Goal: Navigation & Orientation: Find specific page/section

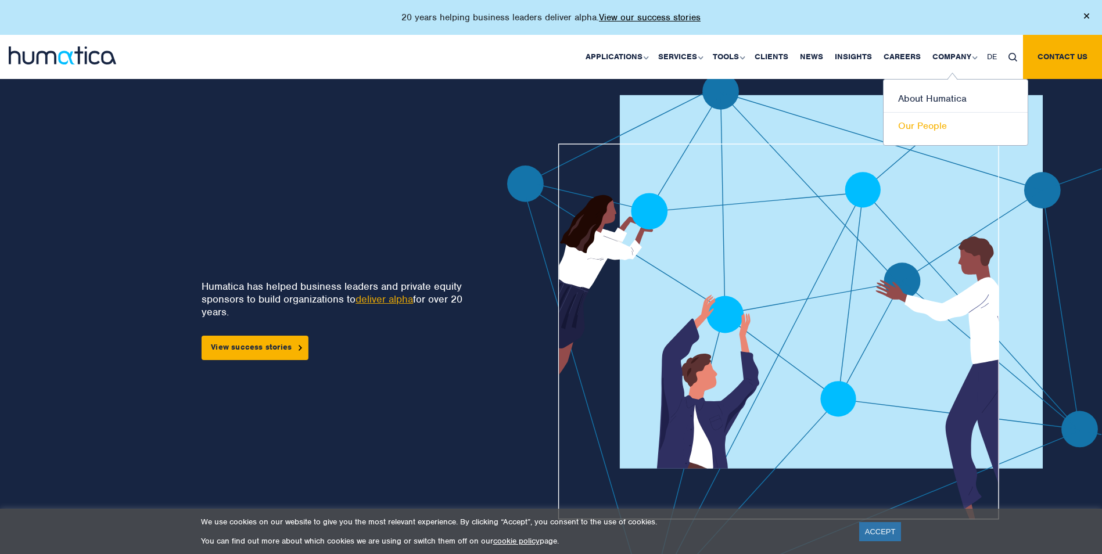
click at [933, 121] on link "Our People" at bounding box center [956, 126] width 144 height 27
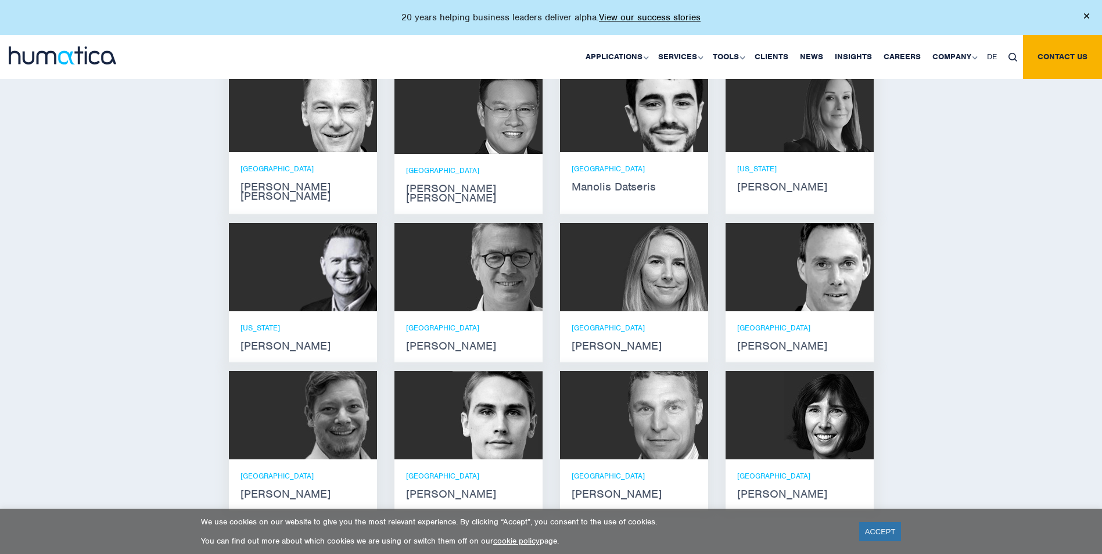
scroll to position [872, 0]
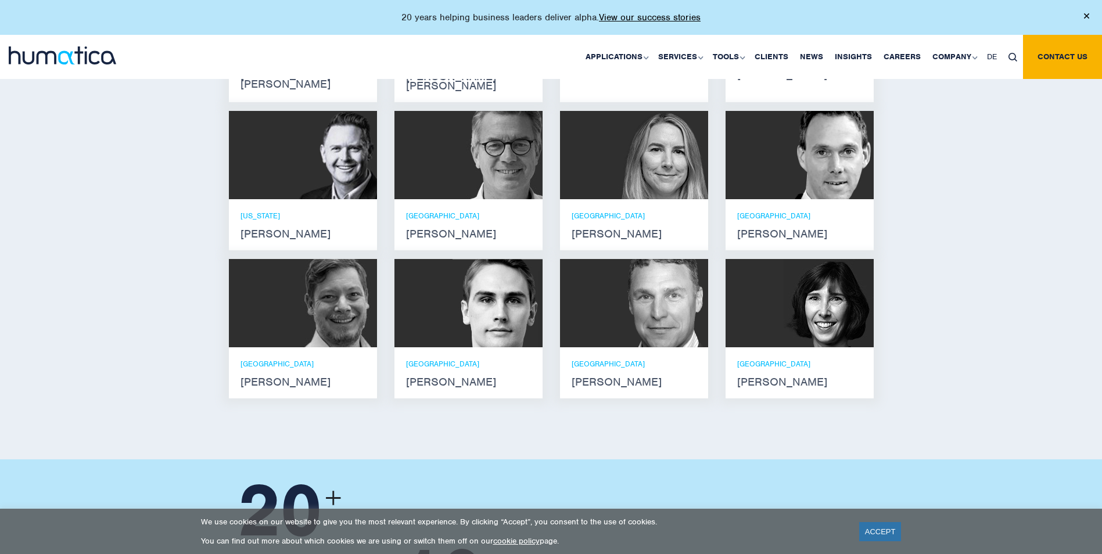
click at [602, 329] on div at bounding box center [634, 303] width 148 height 88
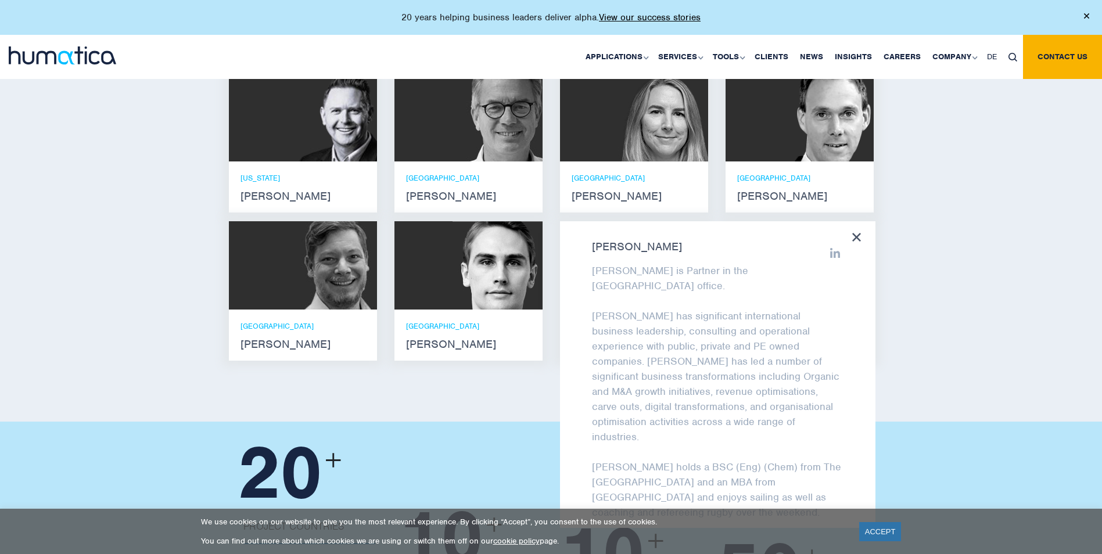
scroll to position [988, 0]
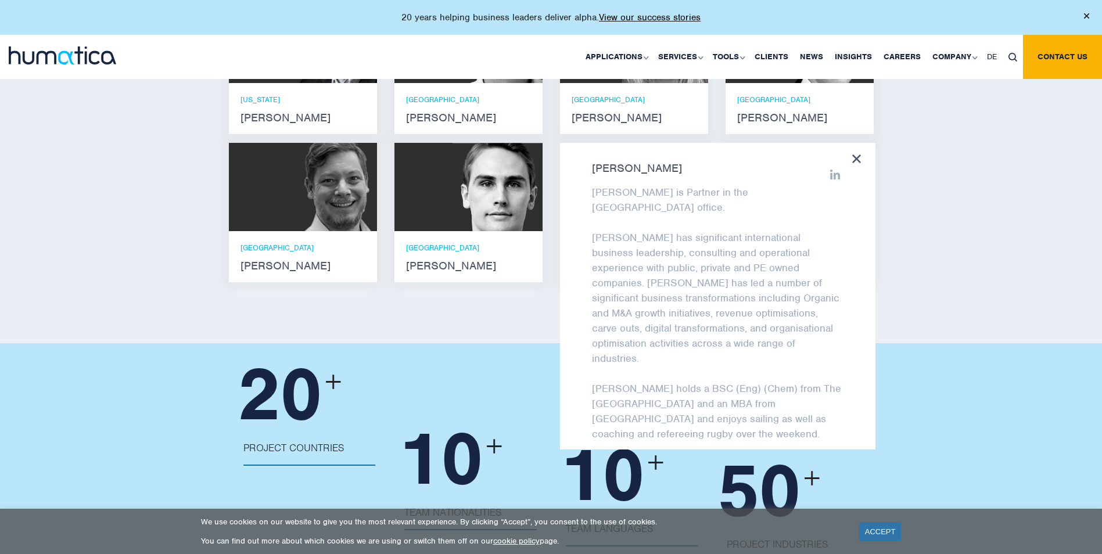
click at [976, 345] on div "20 + Project Countries Australia, Belgium, Canada, China, Denmark, Finland, Fra…" at bounding box center [551, 474] width 1102 height 263
click at [476, 317] on div "Meet our leadership team Andros Payne He holds degrees in Electrical and Mechan…" at bounding box center [551, 42] width 1102 height 601
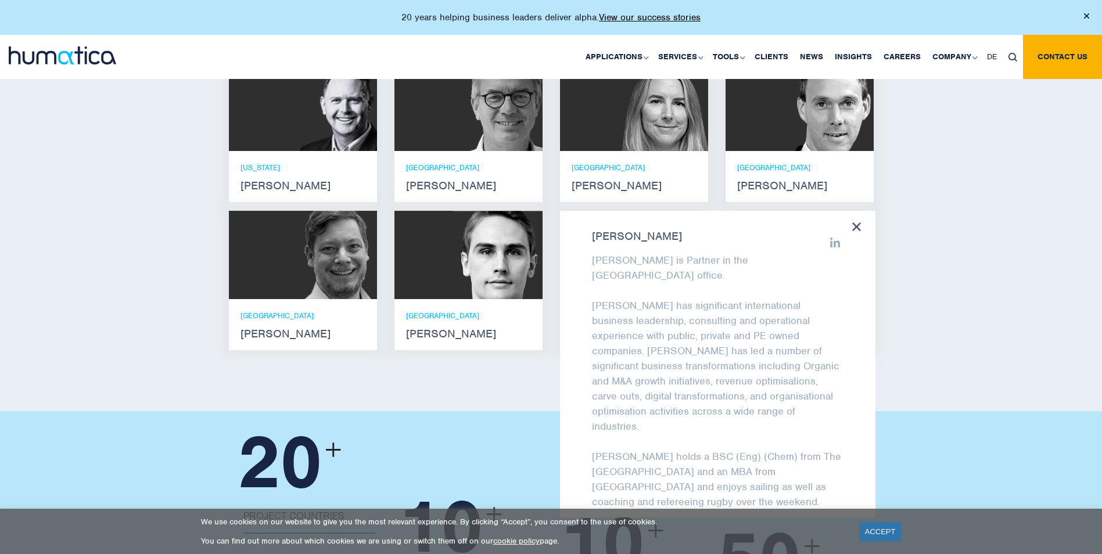
scroll to position [814, 0]
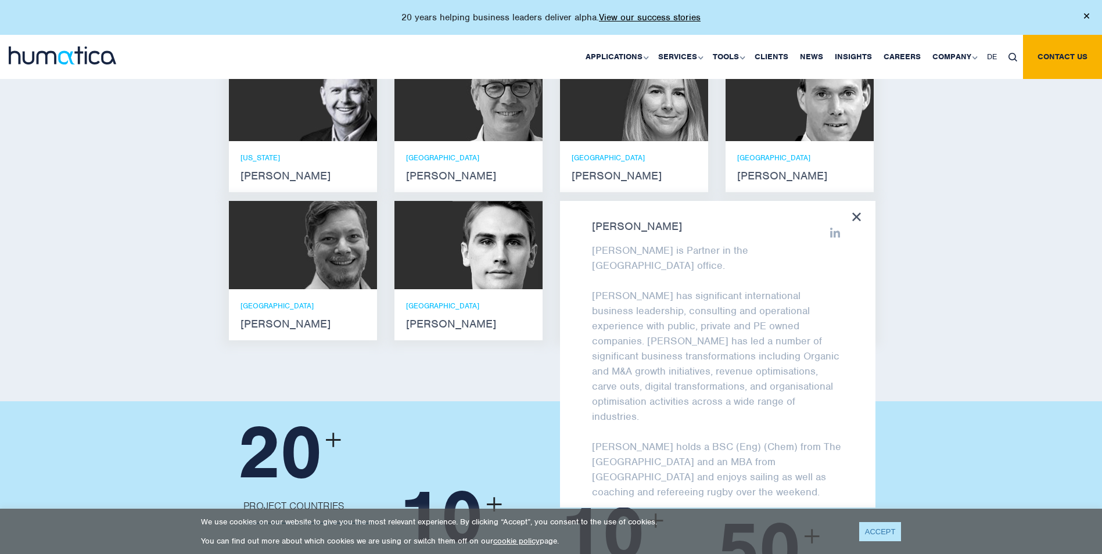
click at [882, 533] on link "ACCEPT" at bounding box center [880, 531] width 42 height 19
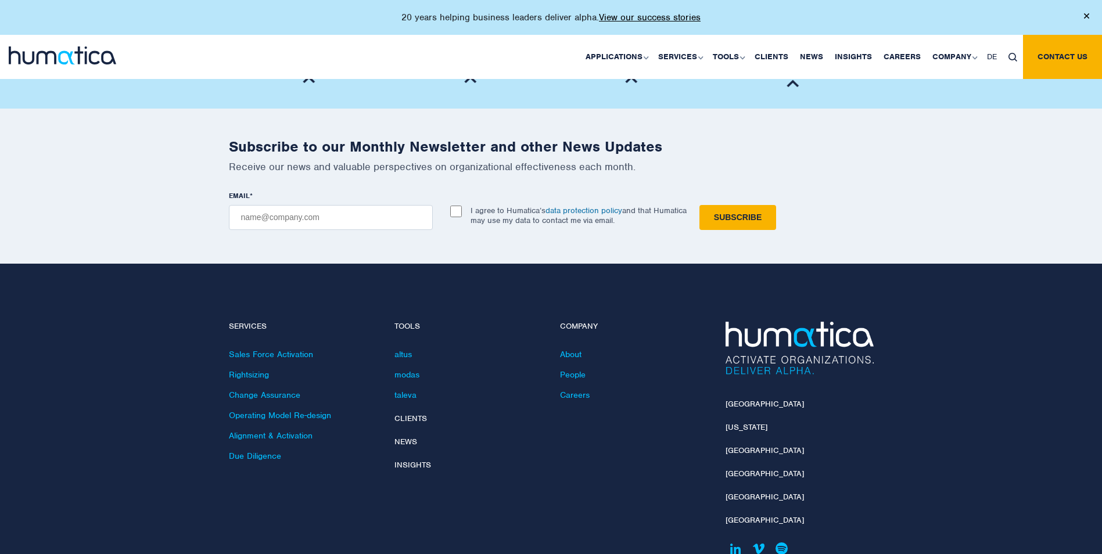
scroll to position [1511, 0]
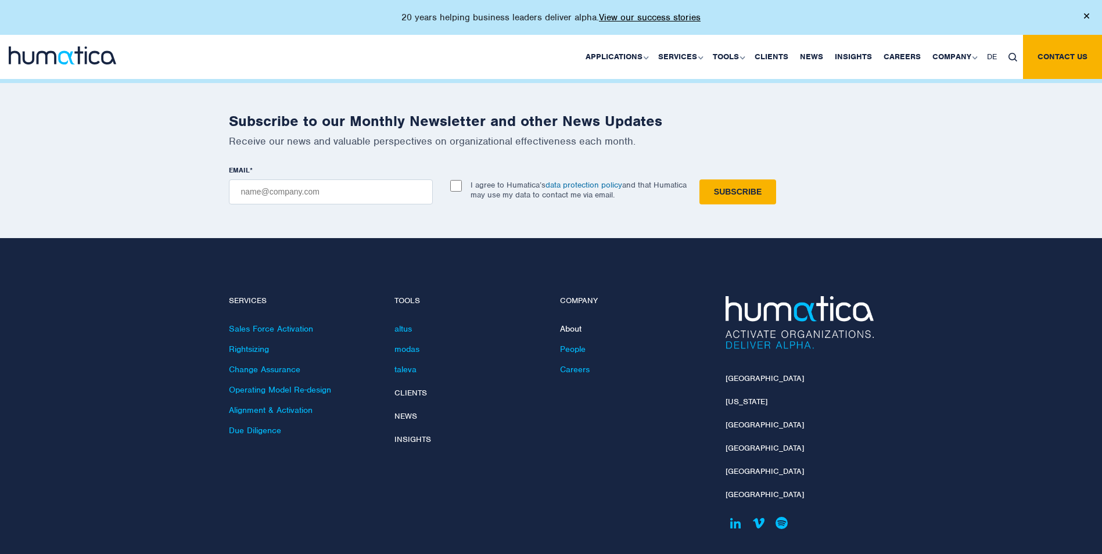
click at [571, 324] on link "About" at bounding box center [571, 329] width 22 height 10
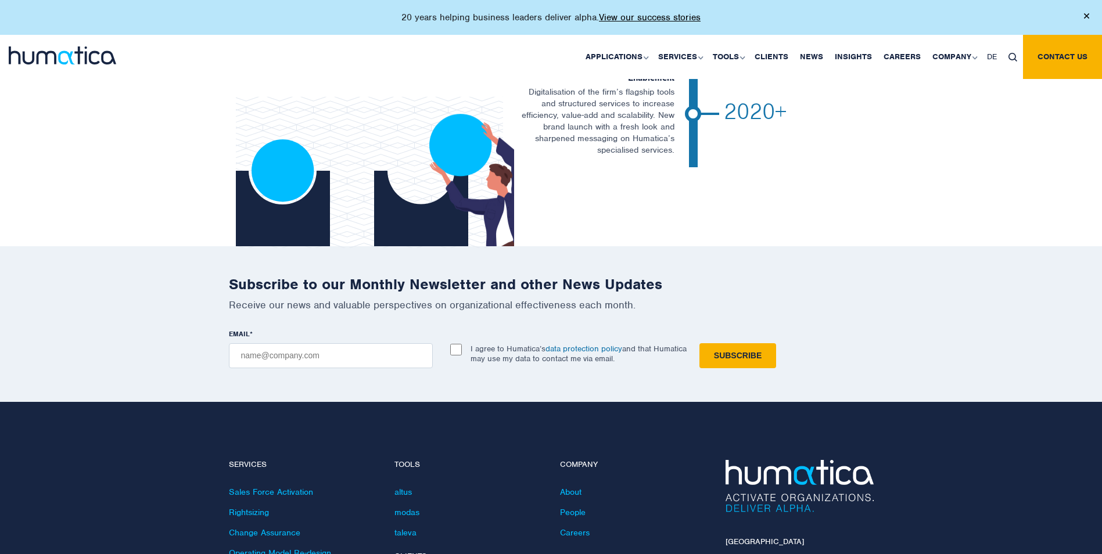
scroll to position [2513, 0]
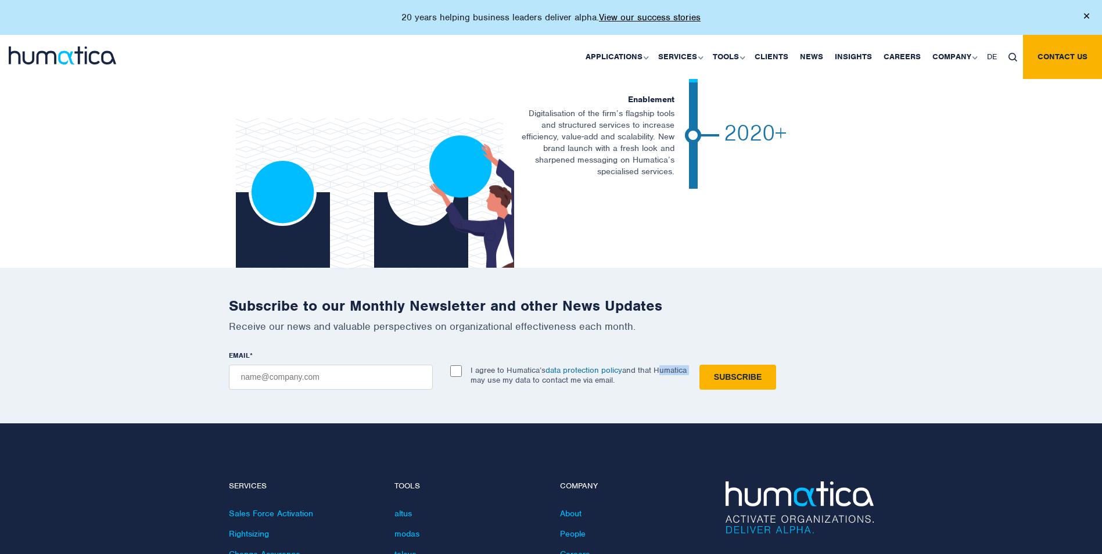
drag, startPoint x: 470, startPoint y: 314, endPoint x: 504, endPoint y: 315, distance: 34.3
click at [504, 366] on span "I agree to Humatica’s data protection policy and that Humatica may use my data …" at bounding box center [576, 376] width 229 height 20
copy p "Humatica"
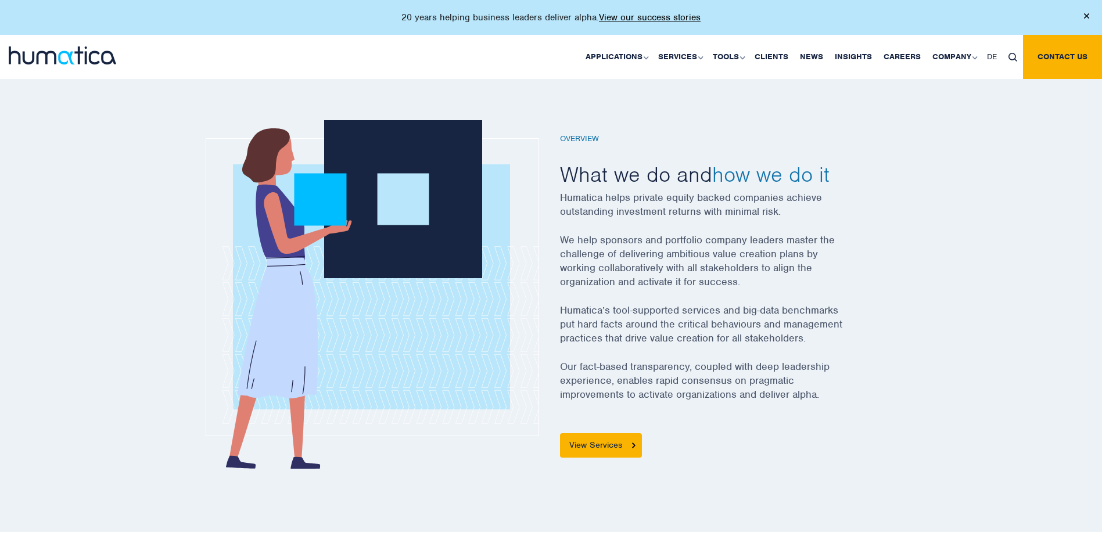
scroll to position [247, 0]
